Goal: Task Accomplishment & Management: Use online tool/utility

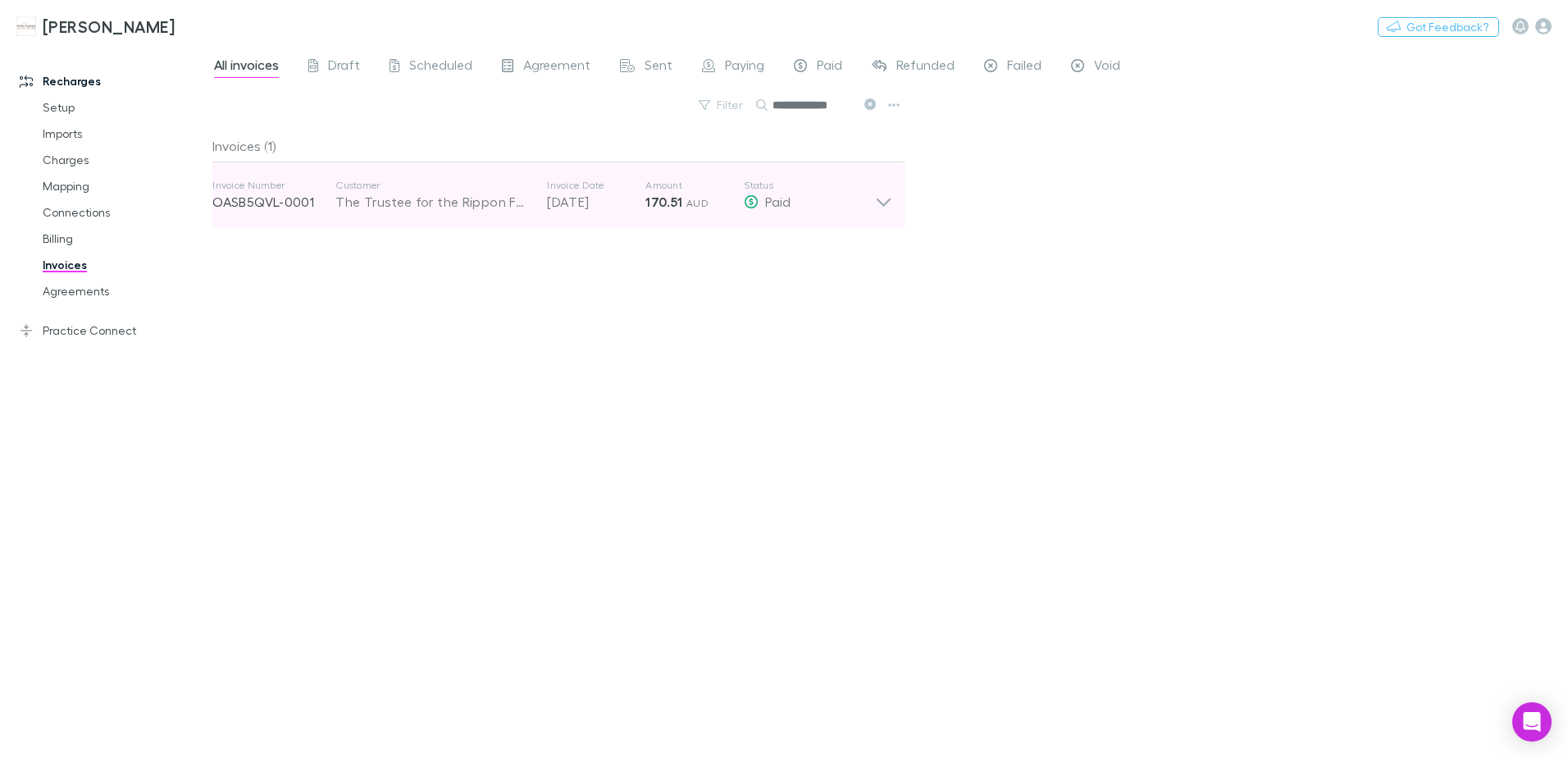
click at [877, 205] on icon at bounding box center [883, 195] width 18 height 33
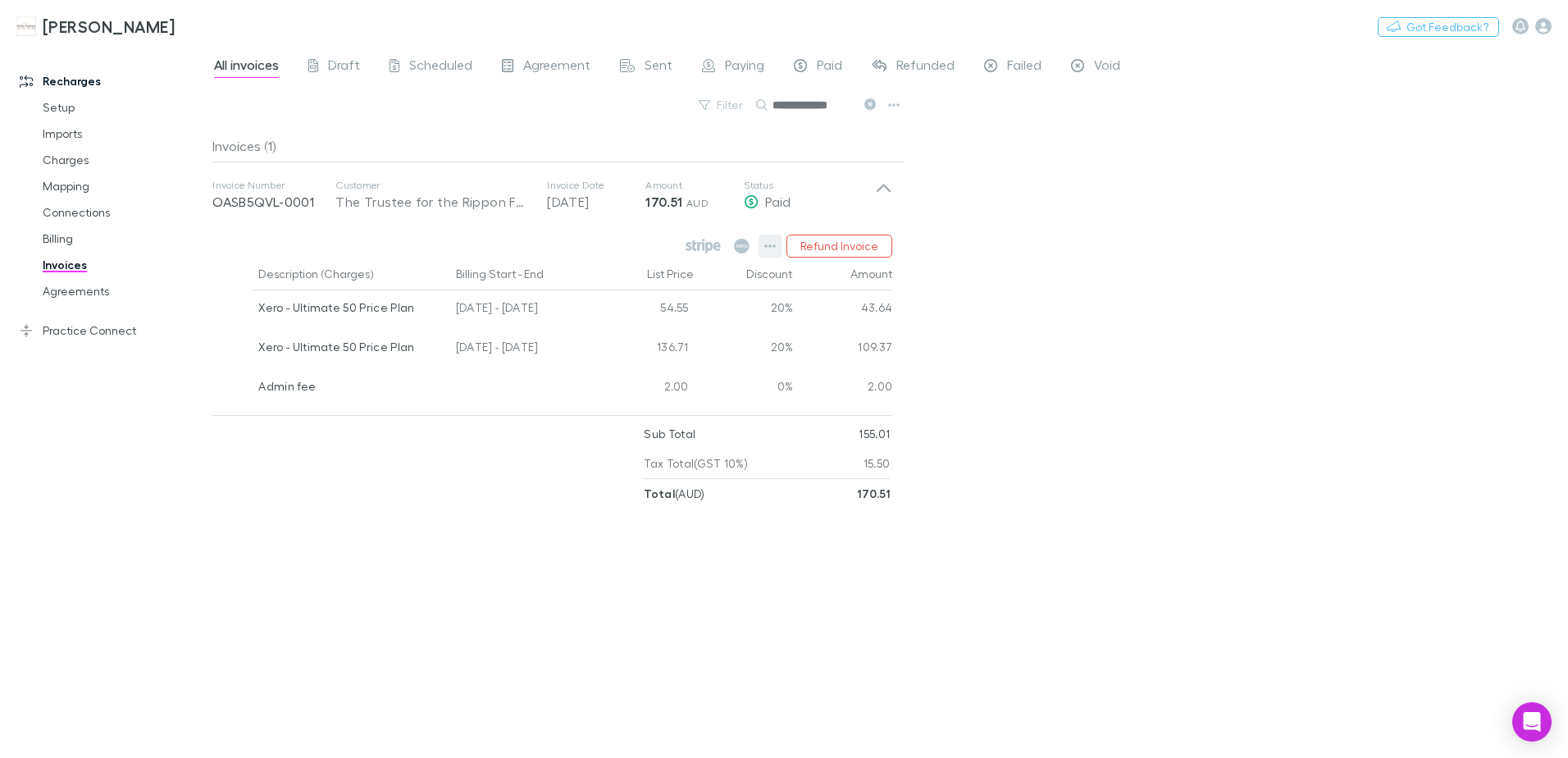
click at [767, 243] on icon "button" at bounding box center [770, 247] width 12 height 13
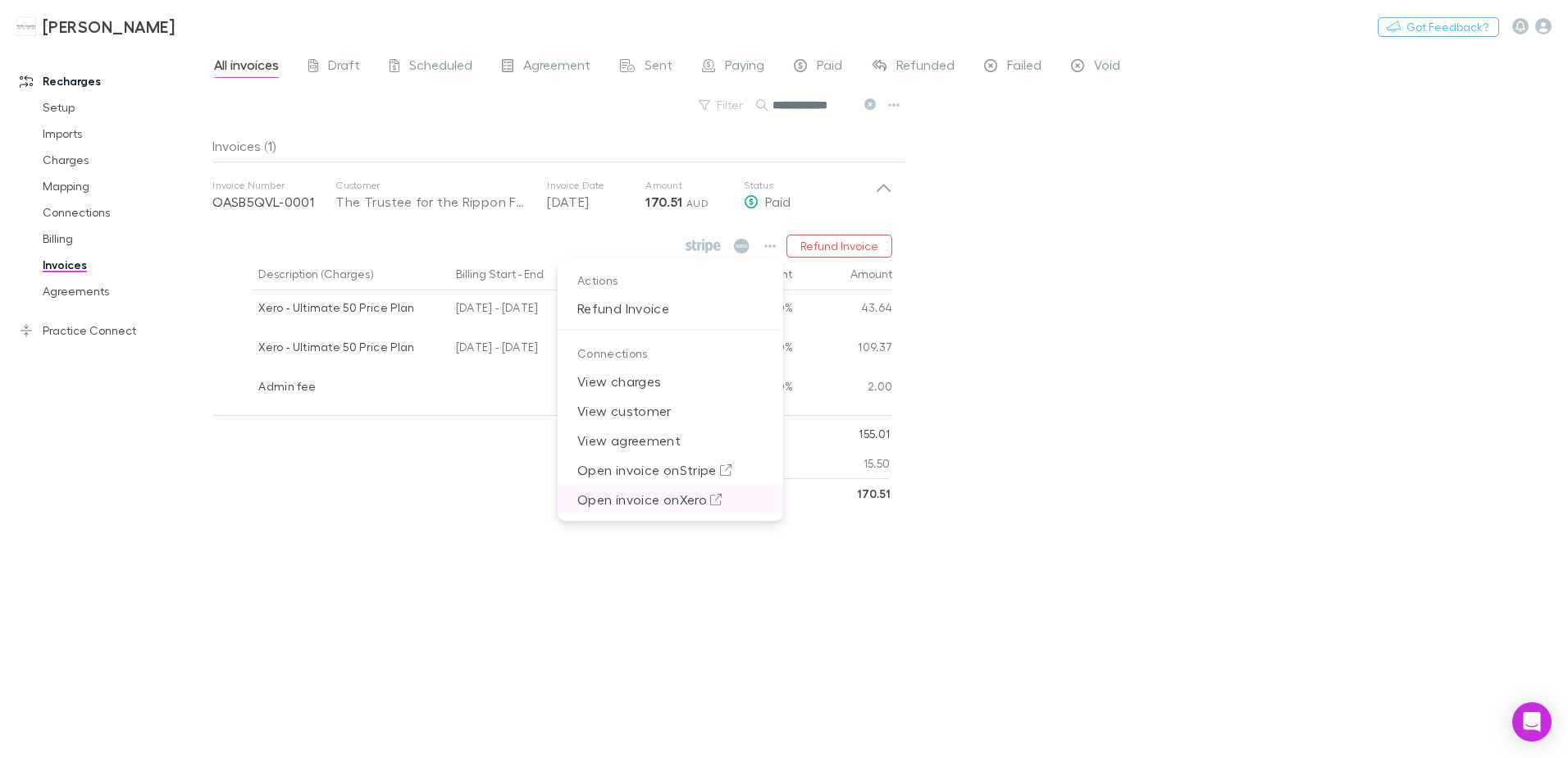
click at [647, 501] on p "Open invoice on Xero" at bounding box center [670, 499] width 225 height 29
